Goal: Transaction & Acquisition: Obtain resource

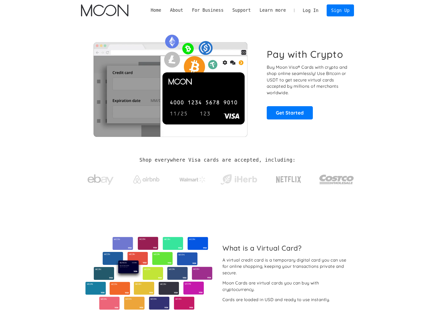
click at [314, 11] on link "Log In" at bounding box center [310, 10] width 24 height 11
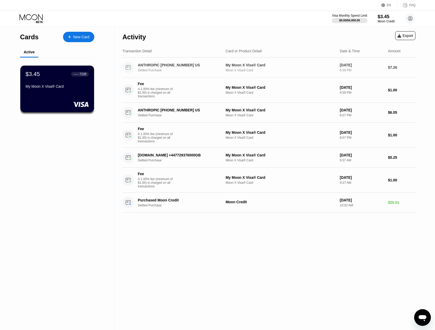
click at [159, 64] on div "ANTHROPIC [PHONE_NUMBER] US" at bounding box center [179, 65] width 83 height 4
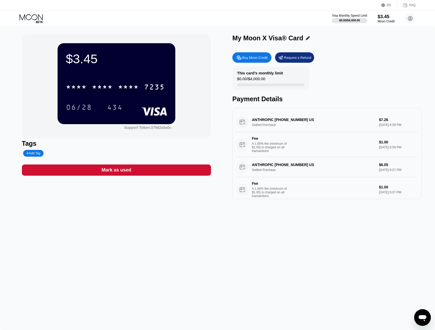
drag, startPoint x: 272, startPoint y: 121, endPoint x: 277, endPoint y: 121, distance: 5.0
click at [277, 121] on div "ANTHROPIC +14152360599 US Settled Purchase $7.26 Aug 21, 2025 6:59 PM Fee A 1.0…" at bounding box center [326, 134] width 181 height 45
drag, startPoint x: 271, startPoint y: 118, endPoint x: 257, endPoint y: 123, distance: 15.4
click at [260, 125] on div "ANTHROPIC +14152360599 US Settled Purchase $7.26 Aug 21, 2025 6:59 PM Fee A 1.0…" at bounding box center [326, 134] width 181 height 45
drag, startPoint x: 250, startPoint y: 119, endPoint x: 308, endPoint y: 120, distance: 57.5
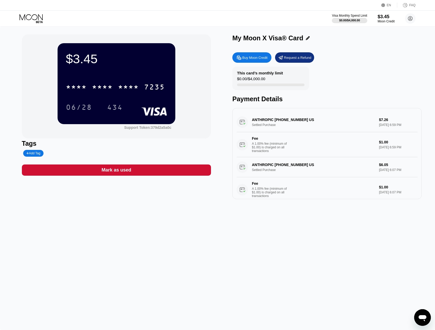
click at [308, 120] on div "ANTHROPIC +14152360599 US Settled Purchase $7.26 Aug 21, 2025 6:59 PM Fee A 1.0…" at bounding box center [326, 134] width 181 height 45
drag, startPoint x: 322, startPoint y: 121, endPoint x: 281, endPoint y: 130, distance: 41.7
click at [276, 124] on div "ANTHROPIC +14152360599 US Settled Purchase $7.26 Aug 21, 2025 6:59 PM Fee A 1.0…" at bounding box center [326, 134] width 181 height 45
click at [283, 125] on div "ANTHROPIC +14152360599 US Settled Purchase $7.26 Aug 21, 2025 6:59 PM Fee A 1.0…" at bounding box center [326, 134] width 181 height 45
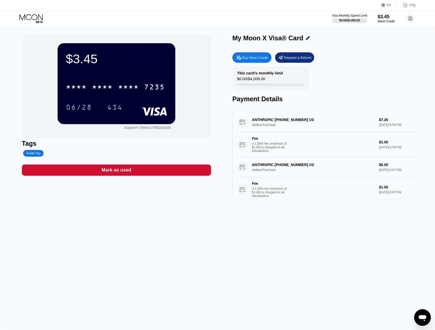
drag, startPoint x: 281, startPoint y: 122, endPoint x: 254, endPoint y: 119, distance: 26.5
click at [255, 119] on div "ANTHROPIC +14152360599 US Settled Purchase $7.26 Aug 21, 2025 6:59 PM Fee A 1.0…" at bounding box center [326, 134] width 181 height 45
drag, startPoint x: 253, startPoint y: 119, endPoint x: 276, endPoint y: 120, distance: 22.7
click at [278, 120] on div "ANTHROPIC +14152360599 US Settled Purchase $7.26 Aug 21, 2025 6:59 PM Fee A 1.0…" at bounding box center [326, 134] width 181 height 45
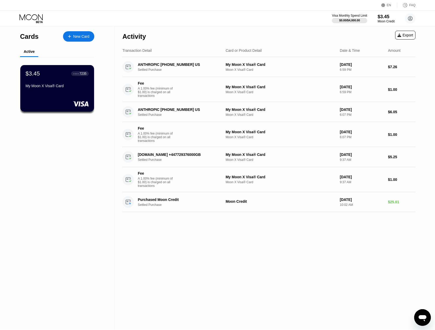
scroll to position [1, 0]
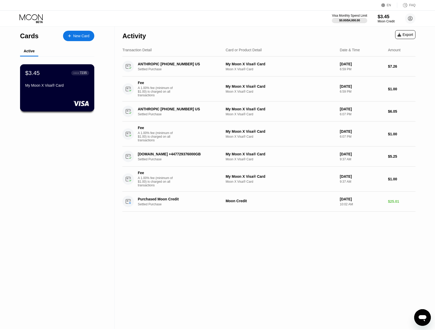
click at [45, 92] on div "$3.45 ● ● ● ● 7235 My Moon X Visa® Card" at bounding box center [57, 87] width 74 height 47
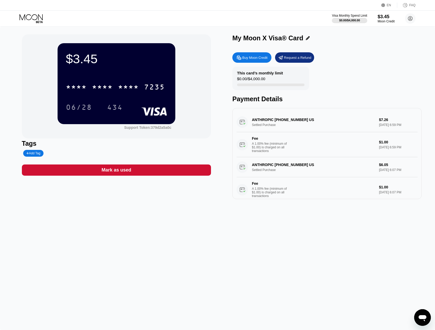
click at [259, 57] on div "Buy Moon Credit" at bounding box center [254, 57] width 25 height 4
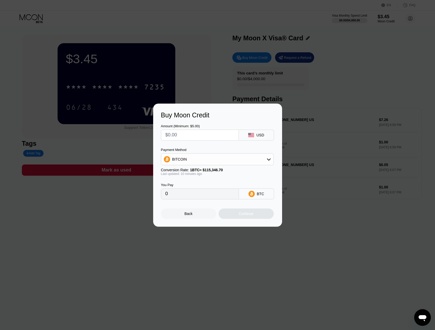
click at [261, 163] on div "BITCOIN" at bounding box center [217, 159] width 112 height 10
click at [237, 181] on div "USDT on TRON" at bounding box center [217, 185] width 110 height 10
type input "0.00"
click at [253, 134] on rect at bounding box center [251, 135] width 6 height 4
click at [223, 137] on input "text" at bounding box center [199, 135] width 69 height 10
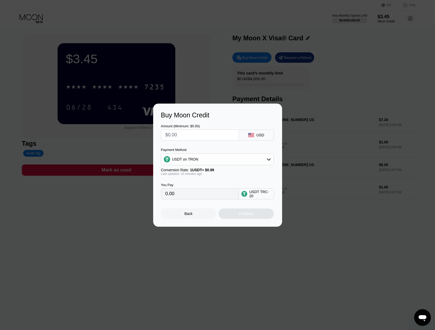
type input "$1"
type input "1.01"
type input "$13"
type input "13.13"
type input "$130"
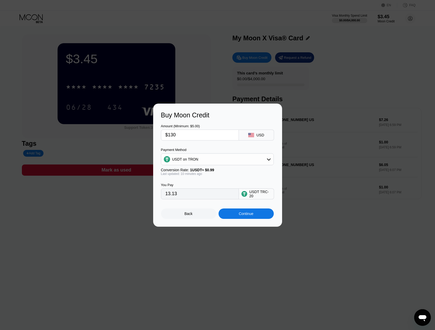
type input "131.31"
type input "$130"
click at [188, 214] on div "Back" at bounding box center [188, 214] width 8 height 4
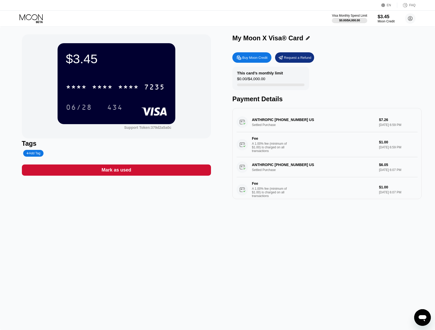
click at [410, 5] on div "FAQ" at bounding box center [412, 5] width 6 height 4
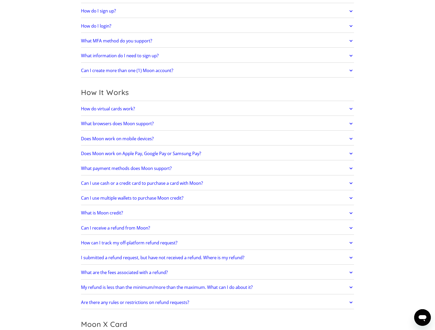
scroll to position [52, 0]
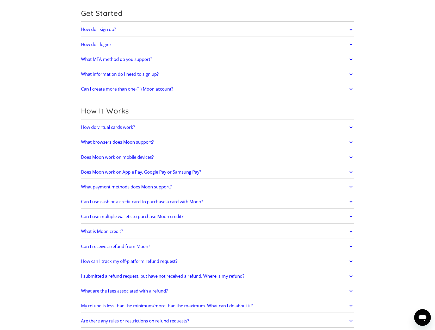
click at [246, 184] on link "What payment methods does Moon support?" at bounding box center [217, 186] width 273 height 11
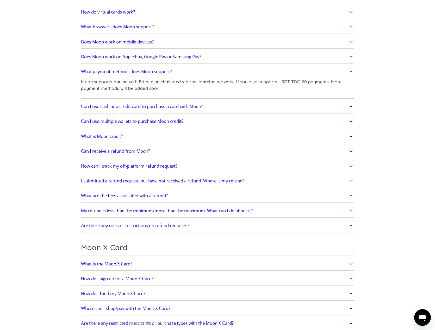
scroll to position [136, 0]
